Goal: Task Accomplishment & Management: Manage account settings

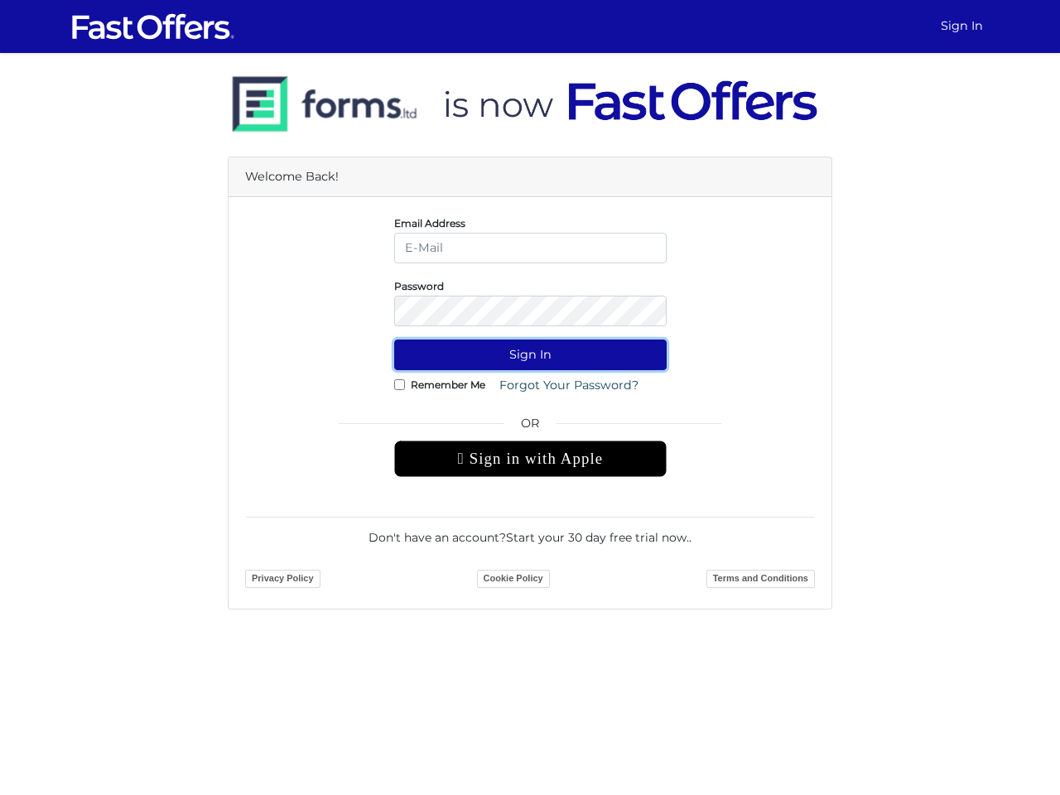
click at [530, 354] on button "Sign In" at bounding box center [530, 355] width 272 height 31
click at [530, 459] on div " Sign in with Apple" at bounding box center [530, 459] width 272 height 36
click at [530, 354] on button "Sign In" at bounding box center [530, 355] width 272 height 31
click at [530, 459] on div " Sign in with Apple" at bounding box center [530, 459] width 272 height 36
